Goal: Task Accomplishment & Management: Manage account settings

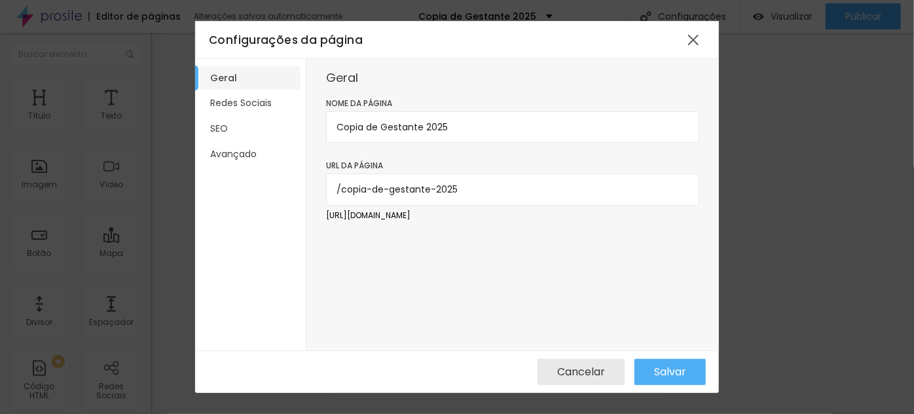
drag, startPoint x: 391, startPoint y: 190, endPoint x: 342, endPoint y: 188, distance: 49.1
click at [342, 188] on input "/copia-de-gestante-2025" at bounding box center [512, 188] width 373 height 31
click at [448, 187] on input "/investimentogestante-2025" at bounding box center [512, 188] width 373 height 31
type input "/investimentogestante2025"
drag, startPoint x: 383, startPoint y: 121, endPoint x: 301, endPoint y: 126, distance: 82.6
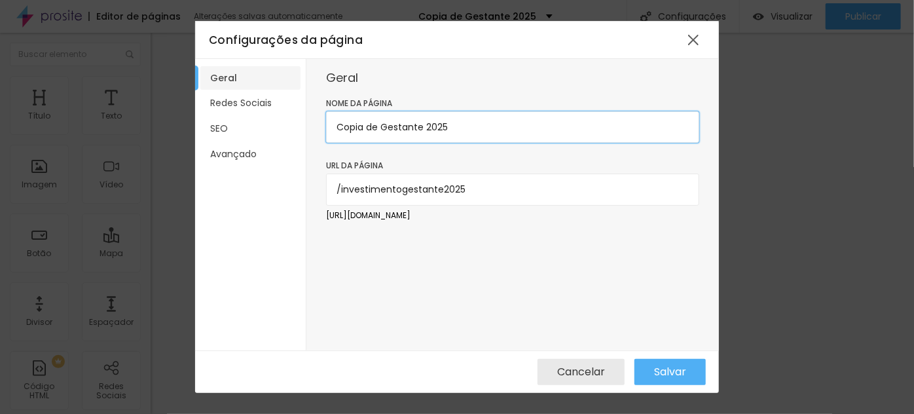
click at [302, 126] on div "Geral Redes Sociais SEO Avançado Geral Nome da página Copia de Gestante 2025 UR…" at bounding box center [457, 205] width 524 height 292
type input "Ensaio Gestante 2025"
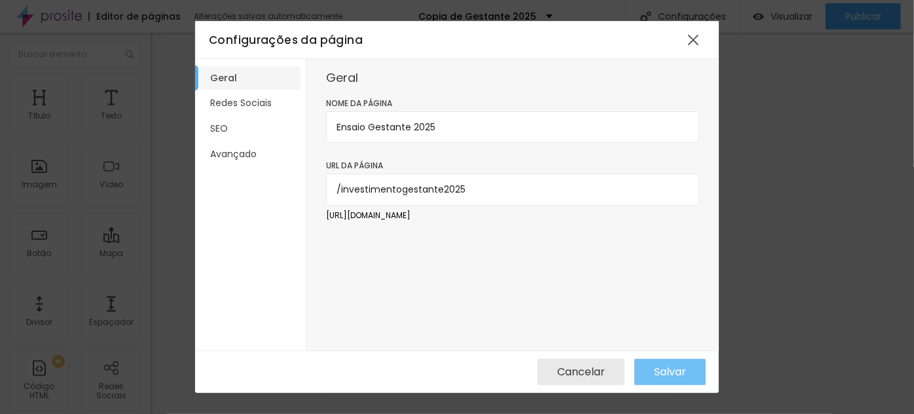
click at [675, 368] on span "Salvar" at bounding box center [670, 372] width 32 height 12
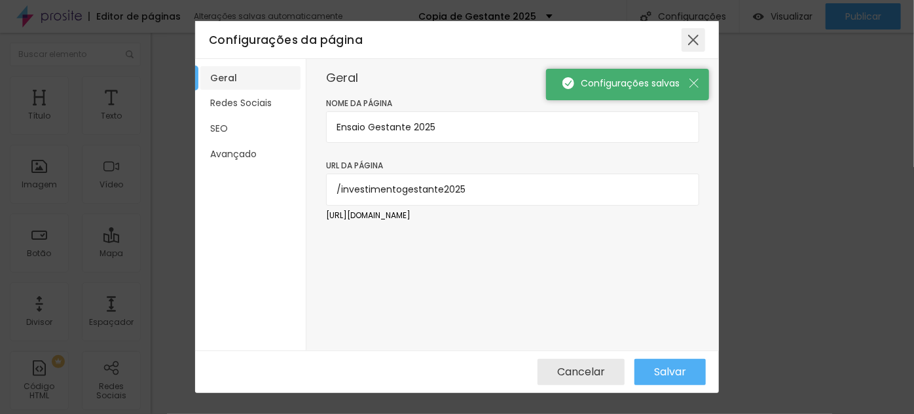
click at [692, 39] on div at bounding box center [693, 40] width 24 height 24
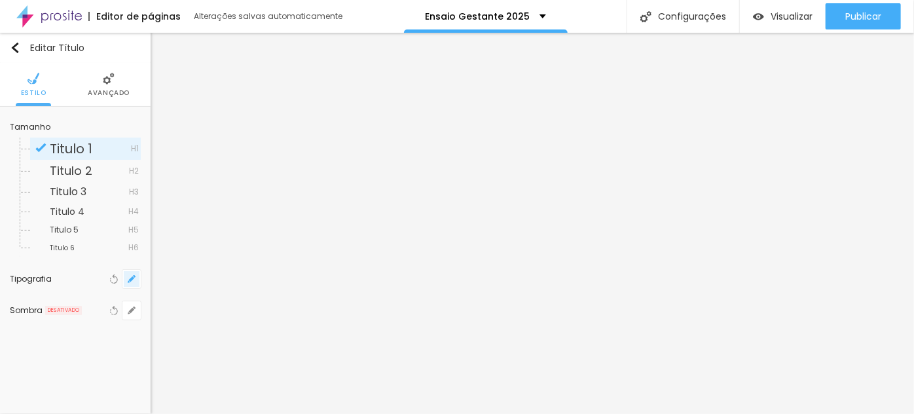
click at [131, 277] on icon "button" at bounding box center [131, 278] width 5 height 5
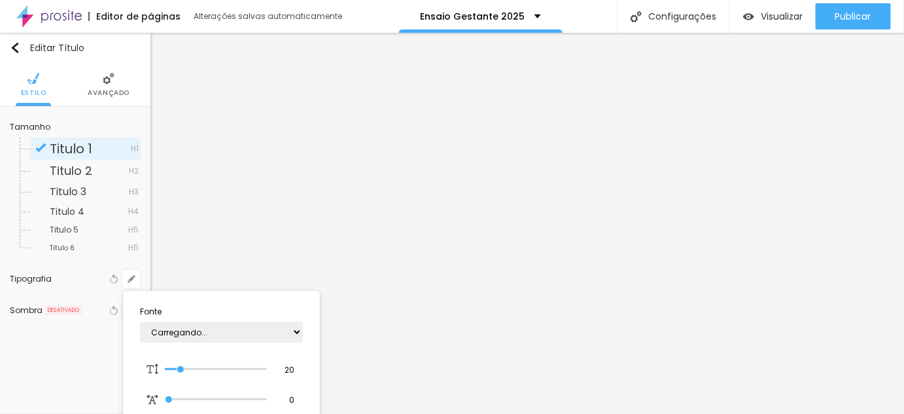
type input "1"
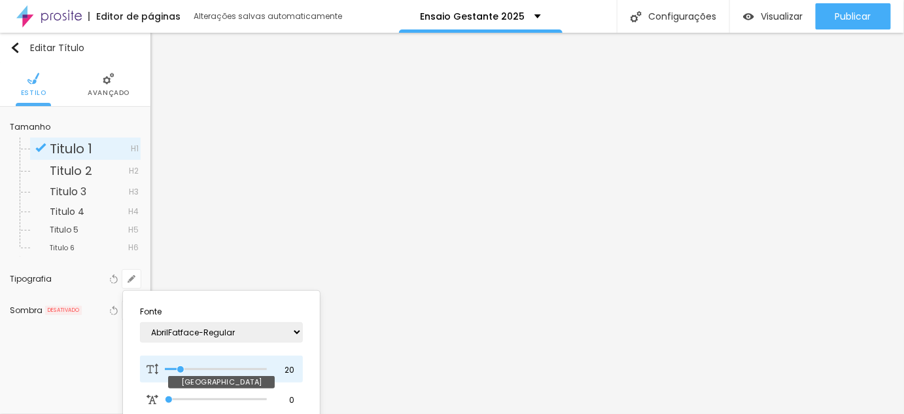
type input "22"
type input "1"
type input "23"
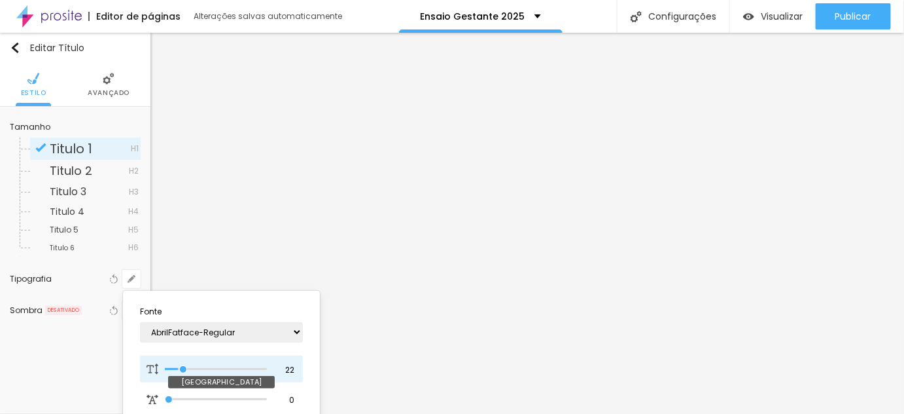
type input "1"
type input "24"
type input "1"
type input "25"
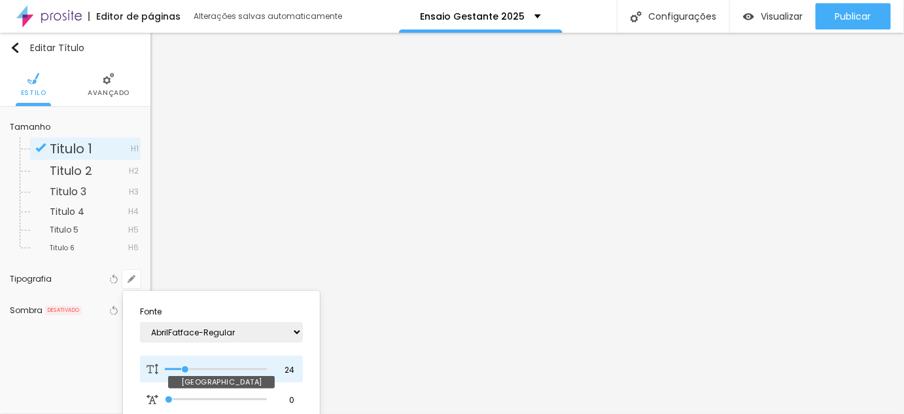
type input "25"
type input "1"
type input "27"
type input "1"
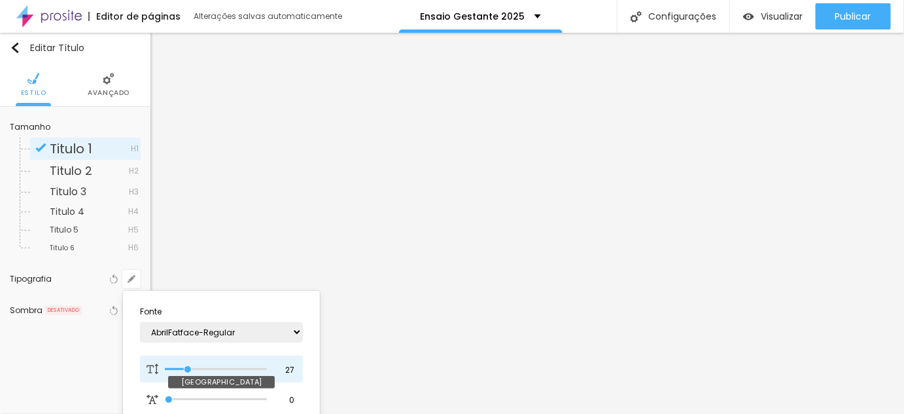
type input "30"
type input "1"
type input "31"
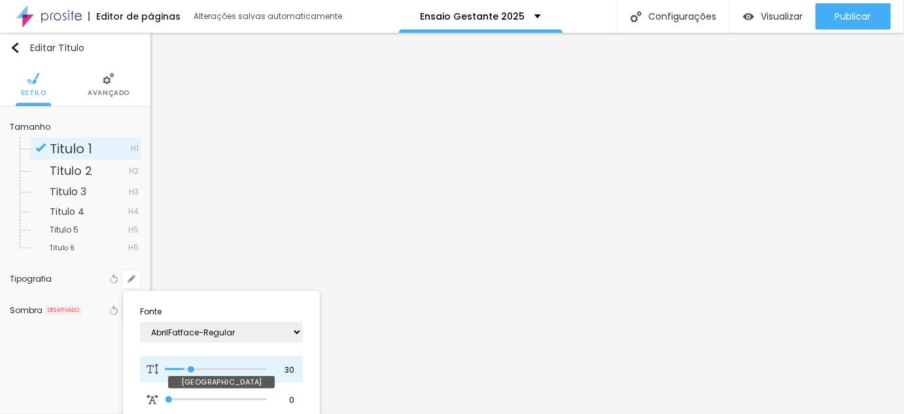
type input "1"
type input "30"
type input "1"
type input "29"
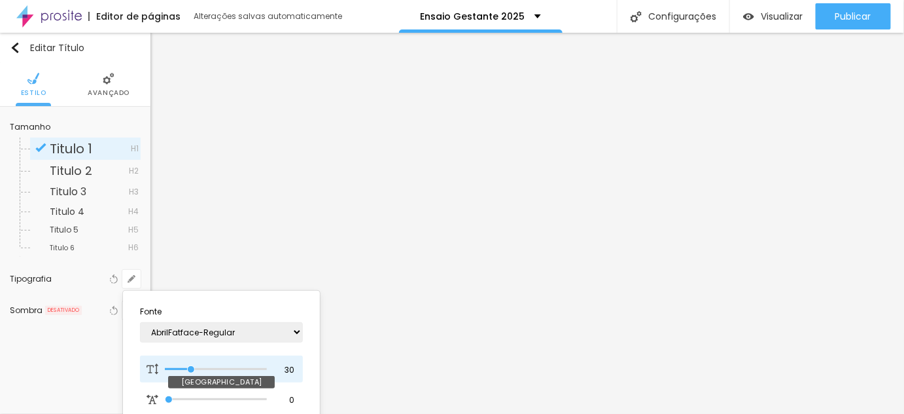
type input "29"
type input "1"
type input "30"
type input "1"
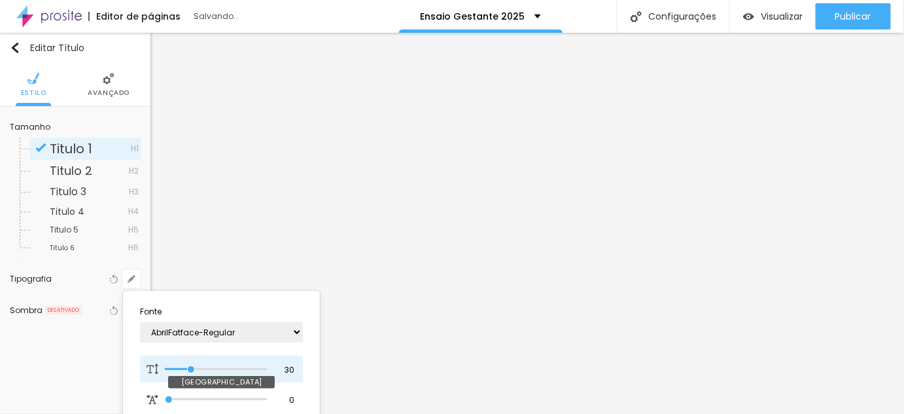
drag, startPoint x: 183, startPoint y: 367, endPoint x: 192, endPoint y: 368, distance: 9.2
type input "30"
click at [192, 368] on input "range" at bounding box center [216, 369] width 102 height 7
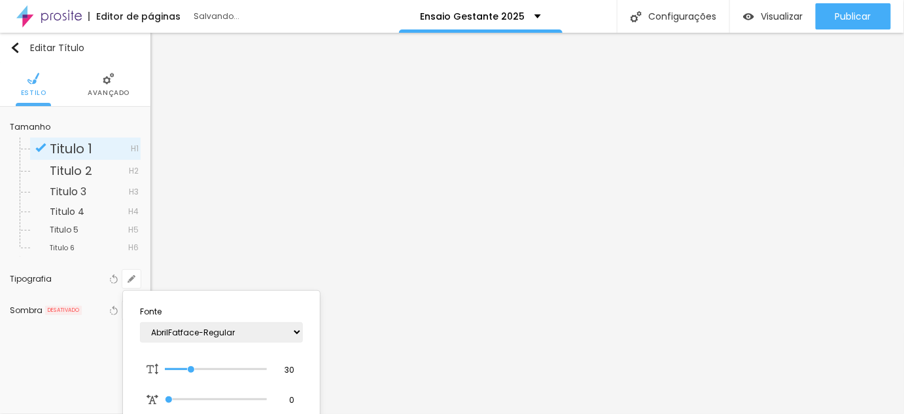
type input "1"
click at [639, 258] on div at bounding box center [452, 207] width 904 height 414
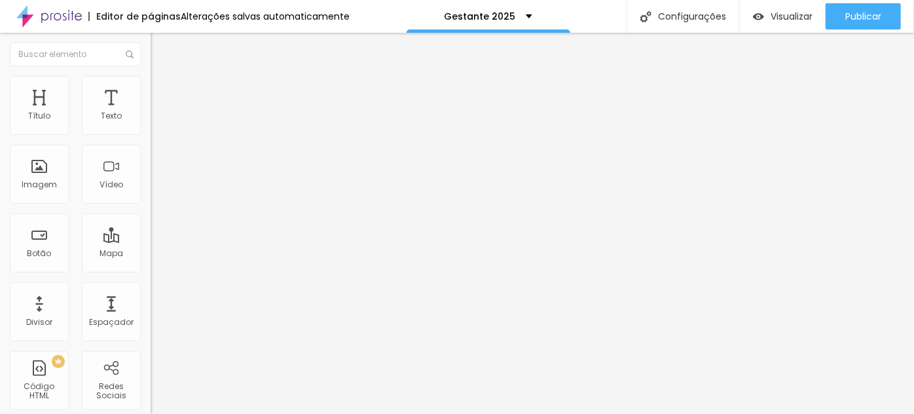
click at [156, 190] on icon "button" at bounding box center [160, 186] width 8 height 8
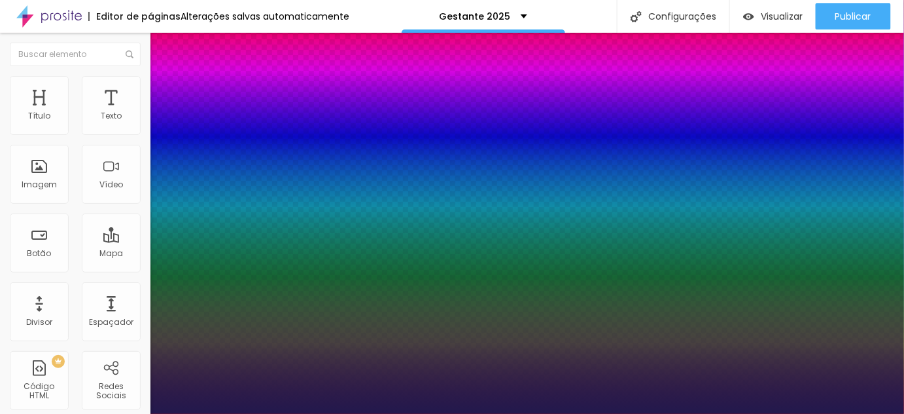
type input "1"
drag, startPoint x: 278, startPoint y: 371, endPoint x: 306, endPoint y: 369, distance: 28.2
type input "8"
type input "3"
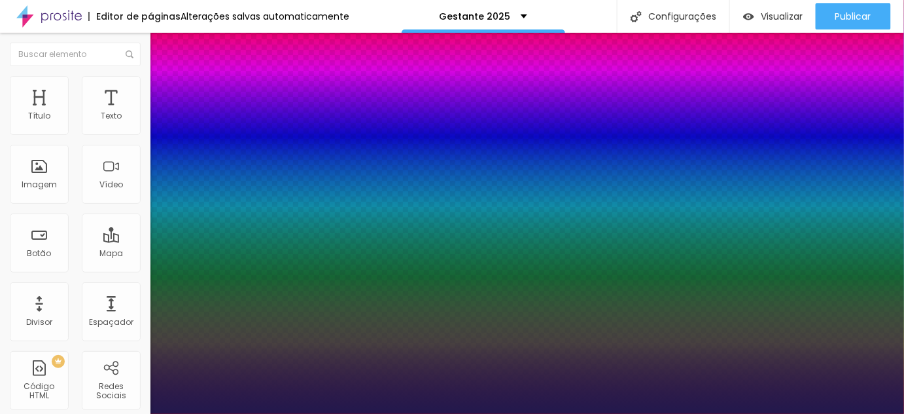
type input "1"
type input "30"
type input "1"
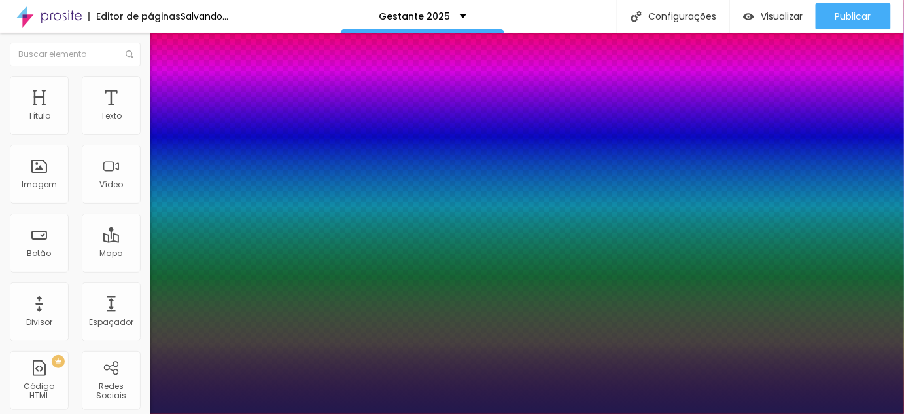
type input "30"
click at [717, 413] on div at bounding box center [452, 414] width 904 height 0
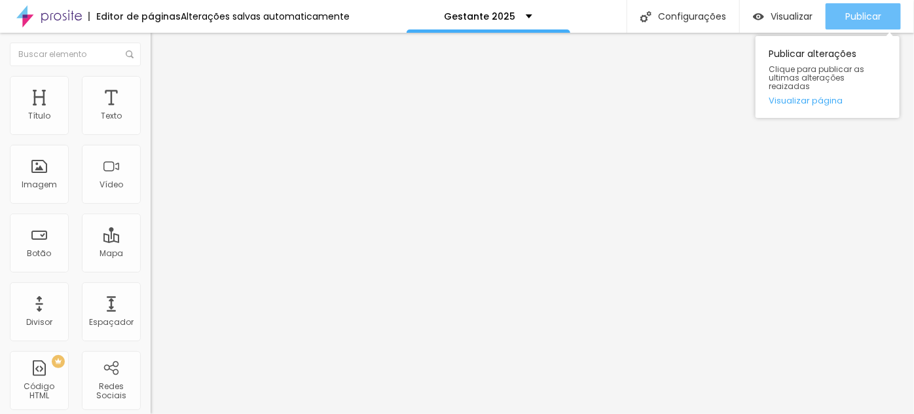
click at [879, 11] on span "Publicar" at bounding box center [863, 16] width 36 height 10
click at [881, 13] on span "Publicar" at bounding box center [863, 16] width 36 height 10
click at [865, 13] on span "Publicar" at bounding box center [863, 16] width 36 height 10
click at [872, 16] on span "Publicar" at bounding box center [863, 16] width 36 height 10
click at [880, 25] on div "Publicar" at bounding box center [863, 16] width 36 height 26
